Goal: Task Accomplishment & Management: Use online tool/utility

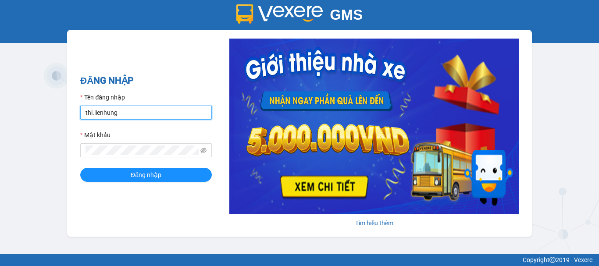
click at [126, 114] on input "thi.lienhung" at bounding box center [146, 113] width 132 height 14
type input "giang.lienhung"
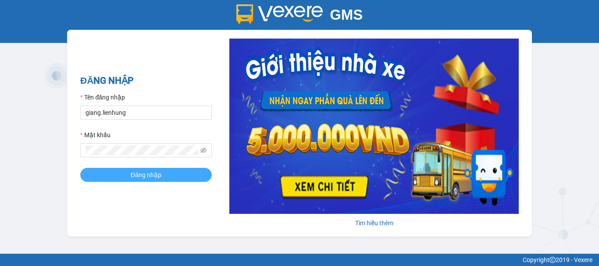
click at [114, 175] on button "Đăng nhập" at bounding box center [146, 175] width 132 height 14
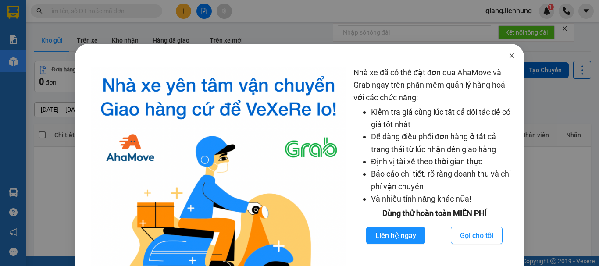
click at [508, 54] on icon "close" at bounding box center [511, 55] width 7 height 7
